Goal: Task Accomplishment & Management: Manage account settings

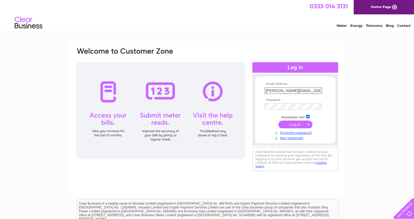
type input "james@jberrymetals.co.uk"
click at [295, 124] on input "submit" at bounding box center [295, 125] width 34 height 8
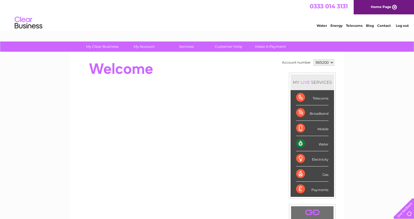
click at [304, 112] on div "Broadband" at bounding box center [312, 112] width 32 height 15
click at [357, 82] on div "My Clear Business Login Details My Details My Preferences Link Account My Accou…" at bounding box center [207, 196] width 414 height 311
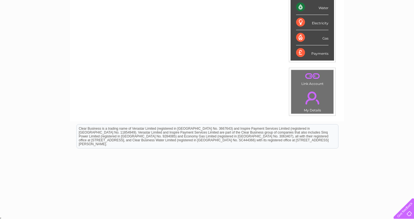
scroll to position [136, 0]
click at [315, 74] on link "." at bounding box center [312, 77] width 40 height 10
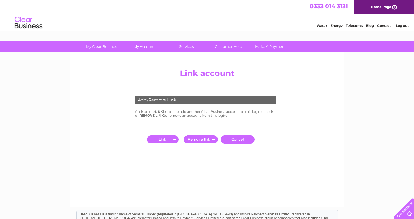
drag, startPoint x: 195, startPoint y: 101, endPoint x: 142, endPoint y: 108, distance: 53.3
click at [195, 101] on div "Add/Remove Link" at bounding box center [205, 100] width 141 height 8
click at [159, 138] on input "submit" at bounding box center [164, 140] width 34 height 8
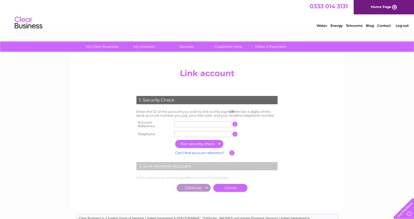
click at [186, 122] on input "text" at bounding box center [202, 124] width 57 height 6
type input "CD965200"
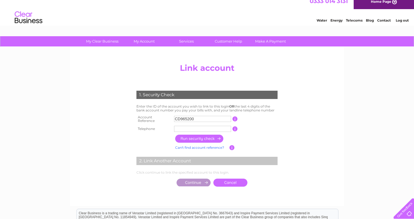
scroll to position [6, 1]
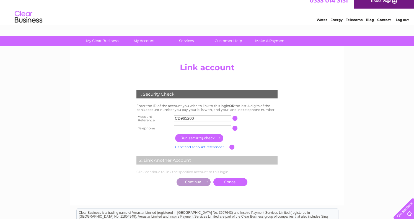
click at [234, 127] on input "button" at bounding box center [234, 128] width 5 height 5
click at [236, 126] on input "button" at bounding box center [234, 128] width 5 height 5
click at [217, 125] on input "text" at bounding box center [202, 128] width 57 height 6
type input "0175020767"
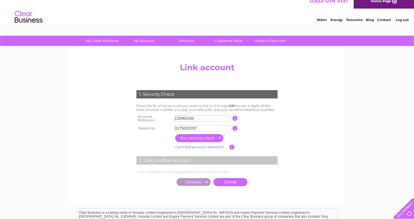
click at [204, 137] on input "button" at bounding box center [199, 138] width 49 height 8
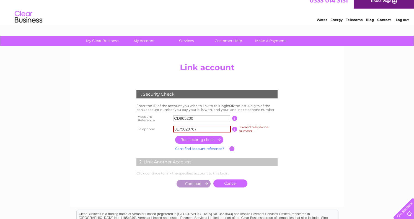
drag, startPoint x: 186, startPoint y: 128, endPoint x: 211, endPoint y: 132, distance: 25.3
click at [186, 128] on input "0175020767" at bounding box center [202, 129] width 58 height 7
click at [209, 136] on input "button" at bounding box center [199, 140] width 49 height 8
drag, startPoint x: 216, startPoint y: 126, endPoint x: 92, endPoint y: 115, distance: 125.0
click at [71, 105] on div "Add/Remove Link Click on the LINK button to add another Clear Business account …" at bounding box center [207, 126] width 274 height 160
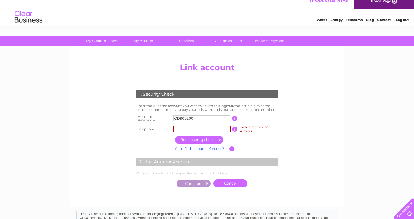
click at [194, 136] on input "button" at bounding box center [199, 140] width 49 height 8
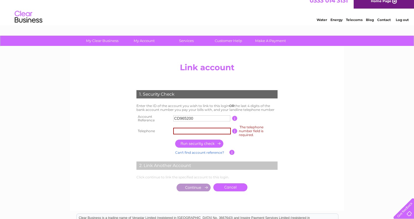
click at [217, 129] on input "text" at bounding box center [202, 131] width 58 height 7
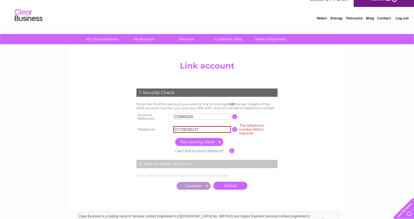
scroll to position [8, 0]
type input "07729236137"
click at [217, 140] on input "button" at bounding box center [199, 142] width 49 height 8
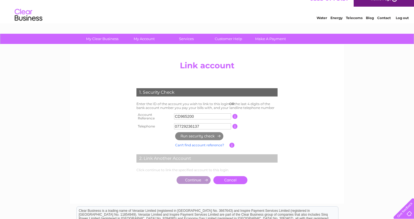
scroll to position [8, 0]
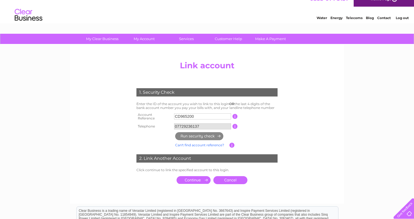
click at [203, 176] on input "submit" at bounding box center [193, 180] width 34 height 8
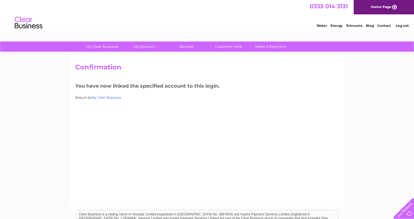
click at [115, 98] on link "My Clear Business" at bounding box center [106, 97] width 30 height 4
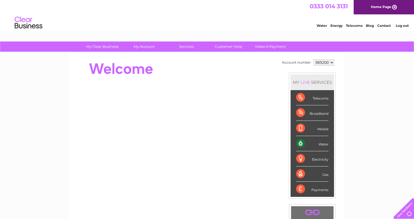
click at [377, 114] on div "My Clear Business Login Details My Details My Preferences Link Account My Accou…" at bounding box center [207, 196] width 414 height 311
click at [336, 7] on span "0333 014 3131" at bounding box center [329, 6] width 38 height 7
click at [257, 2] on div "0333 014 3131 Home Page" at bounding box center [207, 7] width 414 height 14
click at [216, 48] on link "Customer Help" at bounding box center [229, 46] width 46 height 10
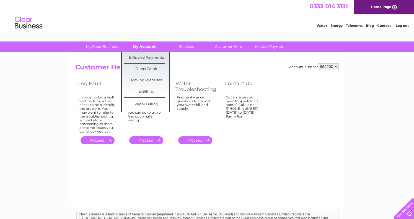
click at [151, 45] on link "My Account" at bounding box center [144, 46] width 46 height 10
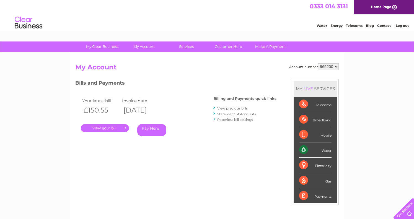
click at [303, 150] on div "Water" at bounding box center [315, 149] width 32 height 15
click at [118, 129] on link "." at bounding box center [105, 128] width 48 height 8
click at [232, 43] on link "Customer Help" at bounding box center [229, 46] width 46 height 10
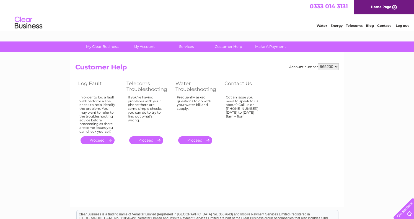
click at [147, 138] on link "." at bounding box center [146, 140] width 34 height 8
